Goal: Information Seeking & Learning: Learn about a topic

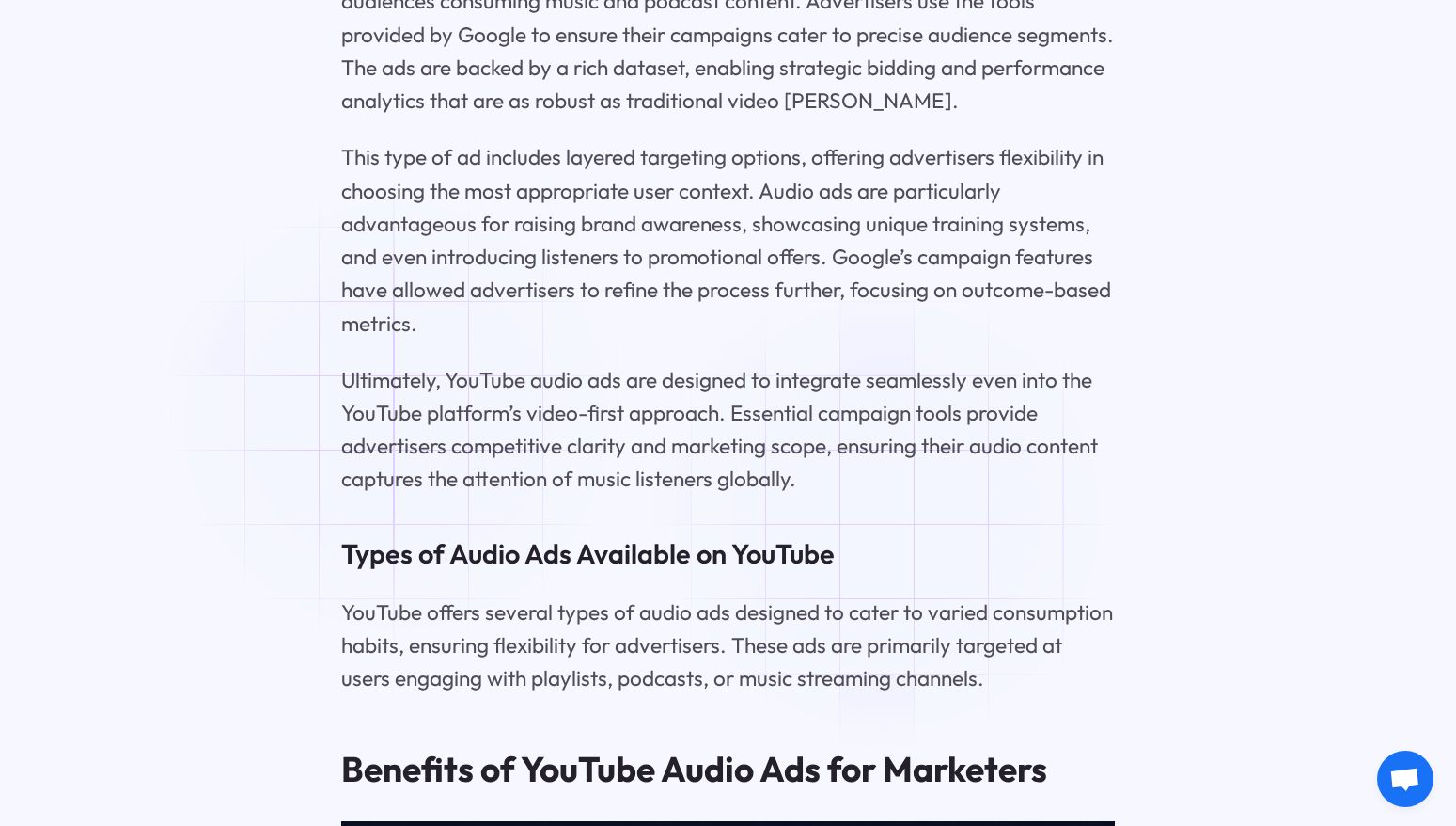
scroll to position [4105, 0]
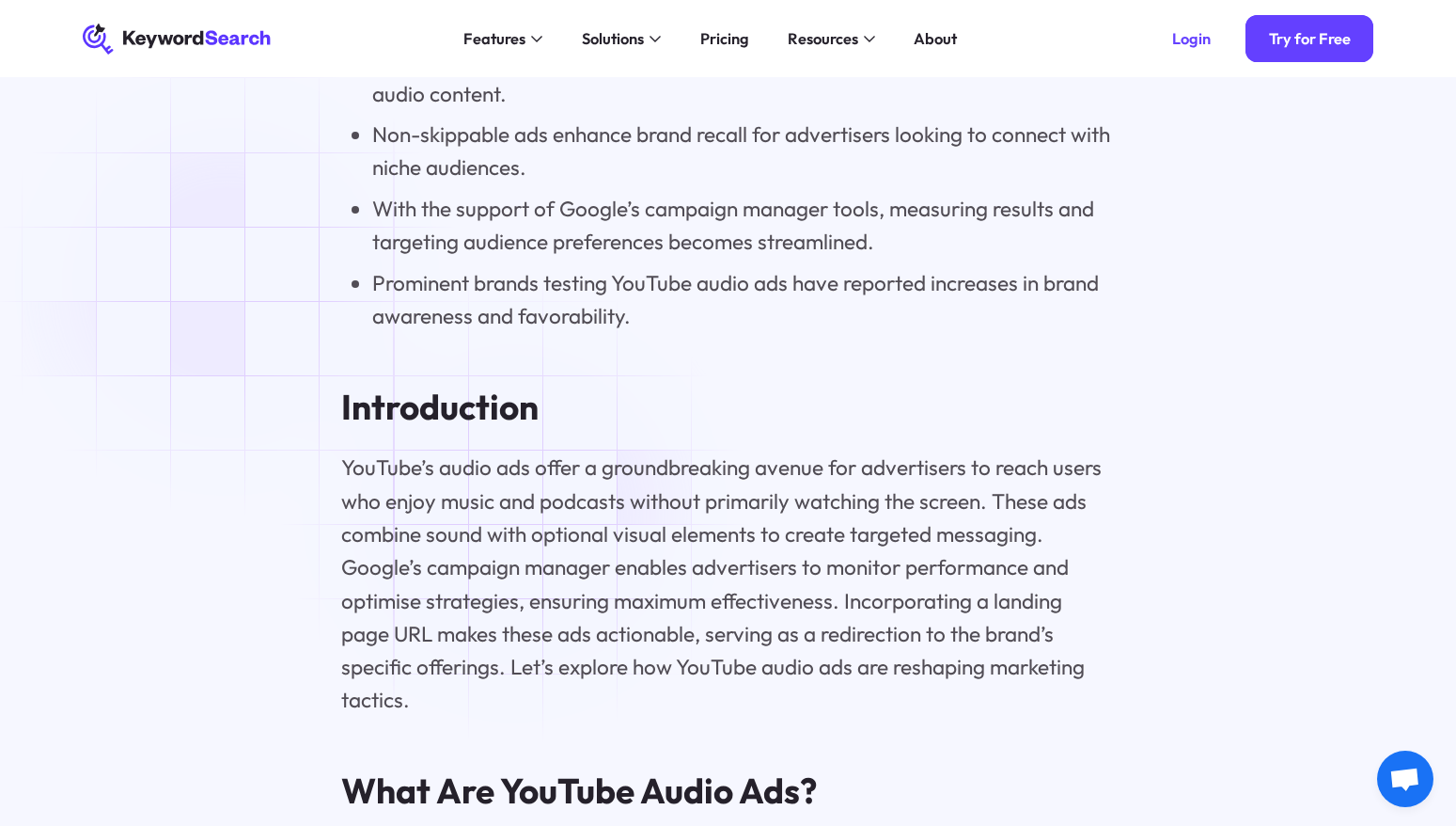
scroll to position [1992, 0]
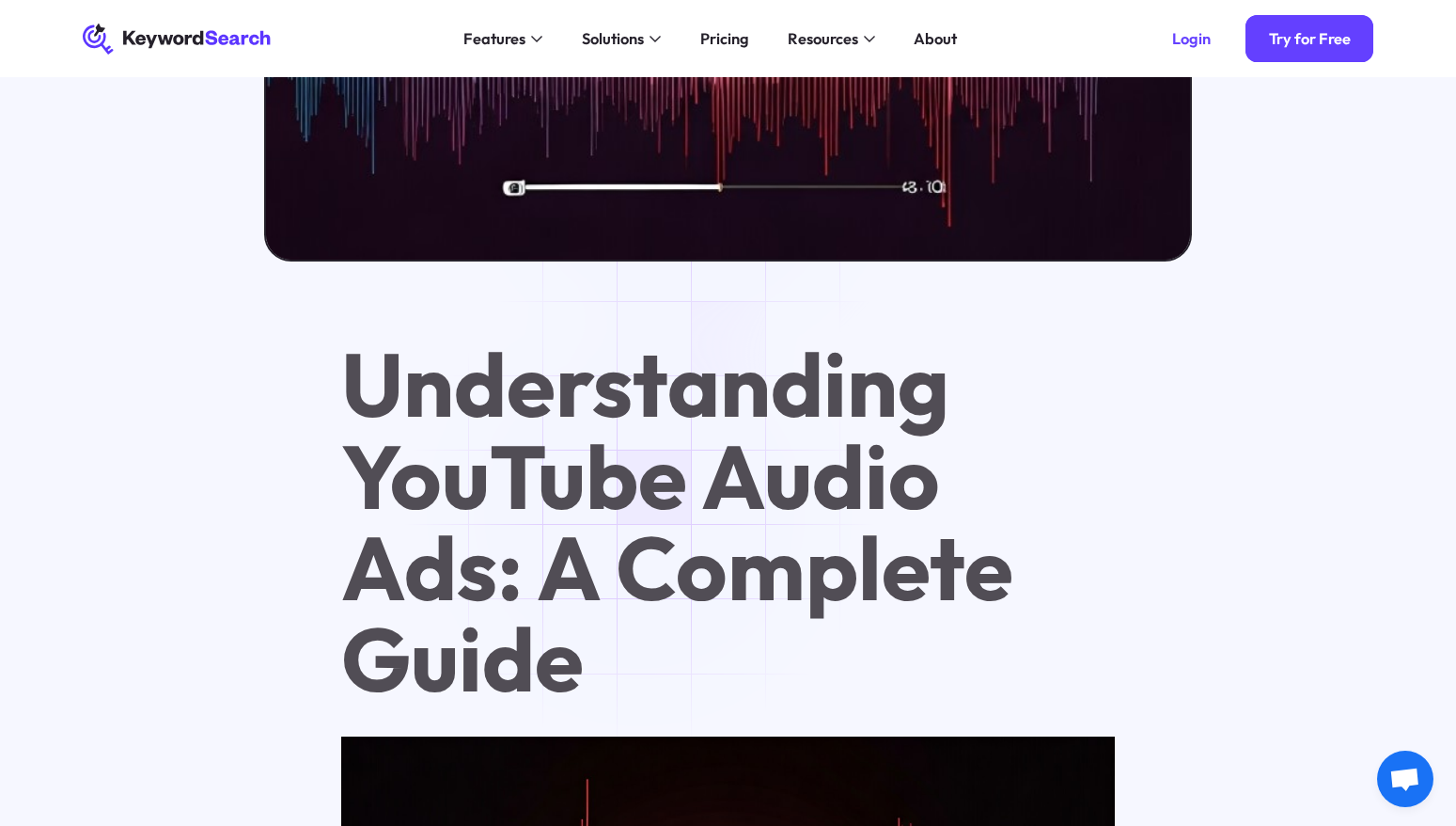
scroll to position [337, 0]
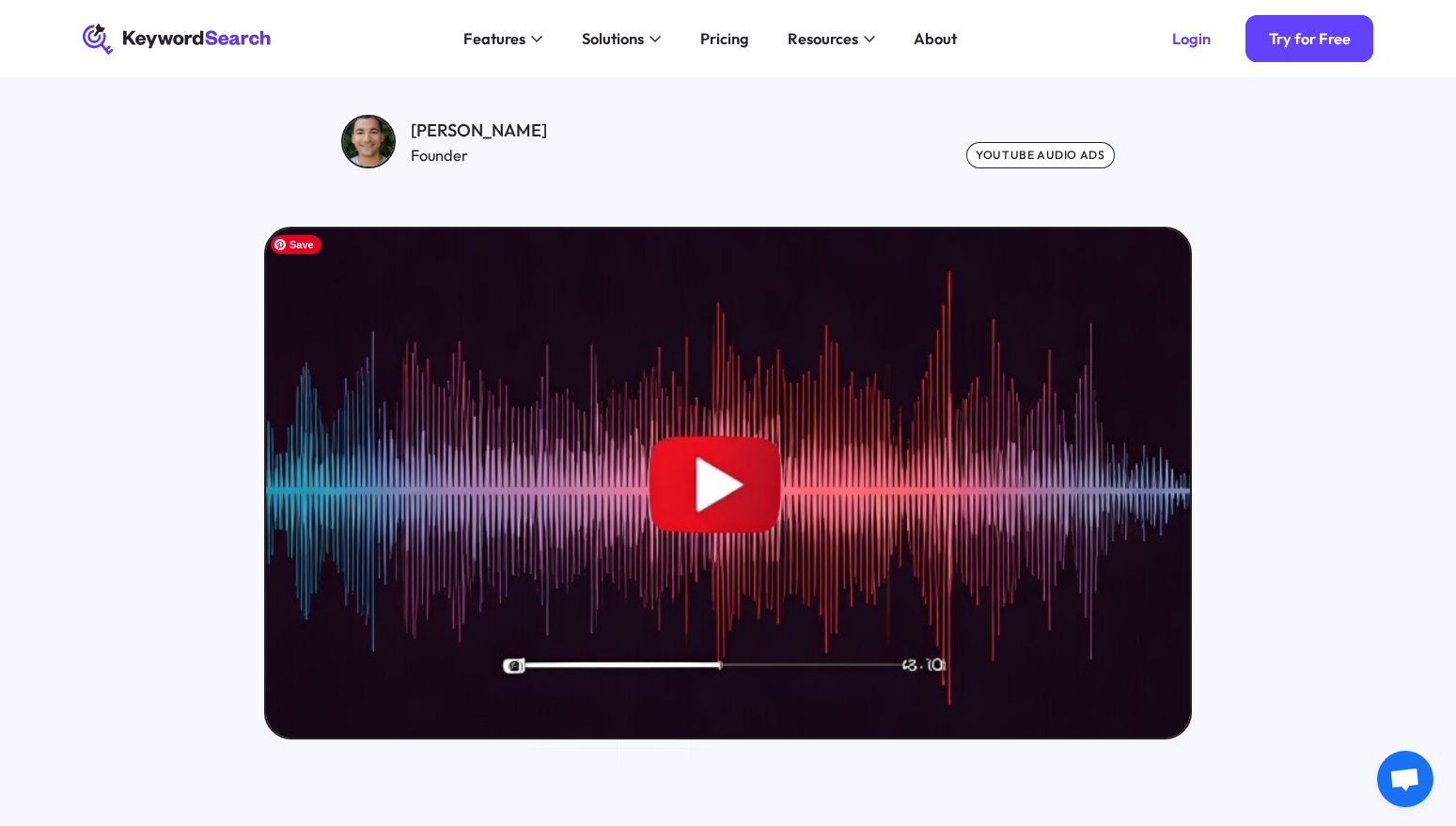
click at [693, 466] on img at bounding box center [728, 483] width 934 height 514
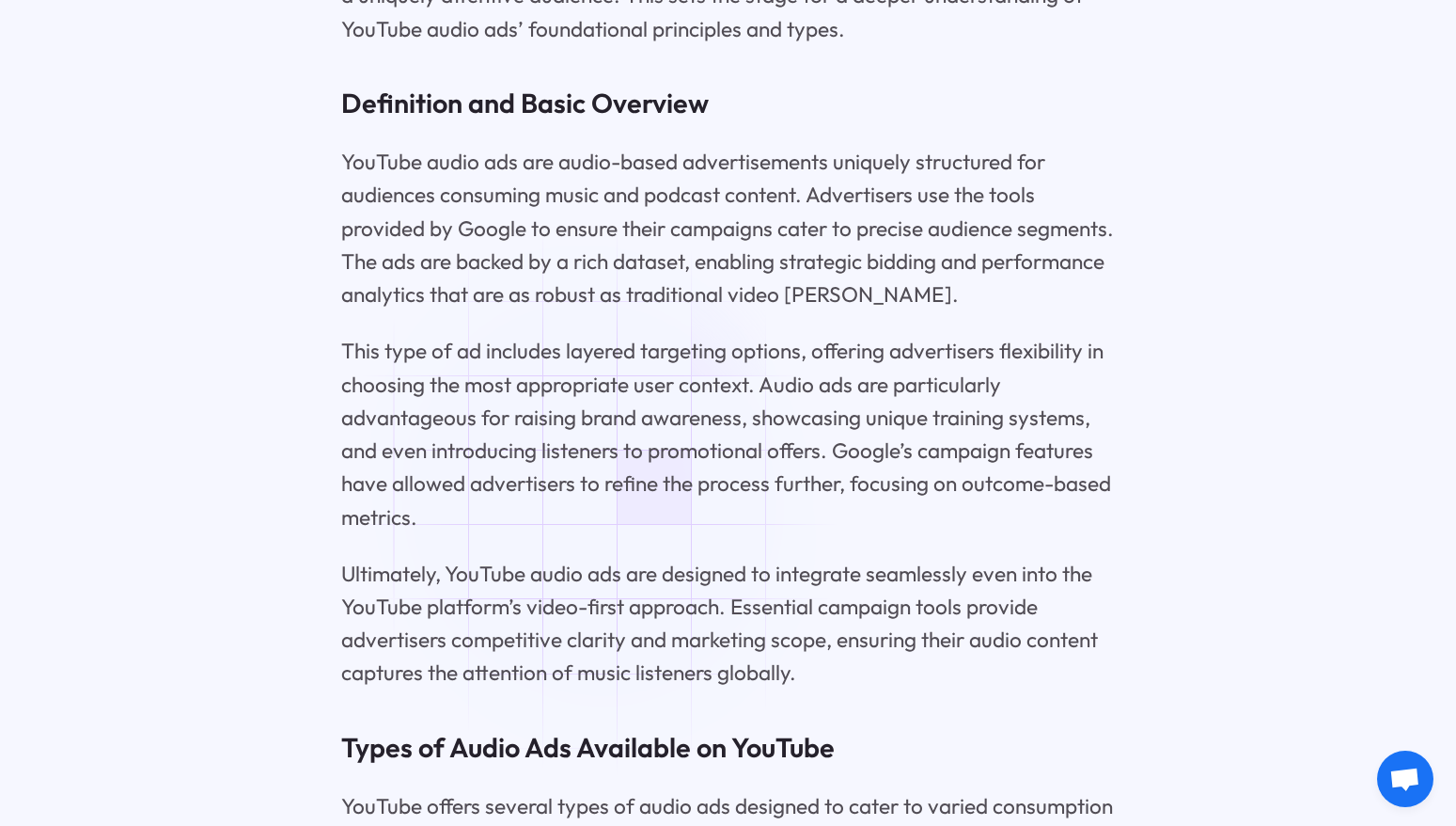
scroll to position [4071, 0]
